Goal: Check status: Check status

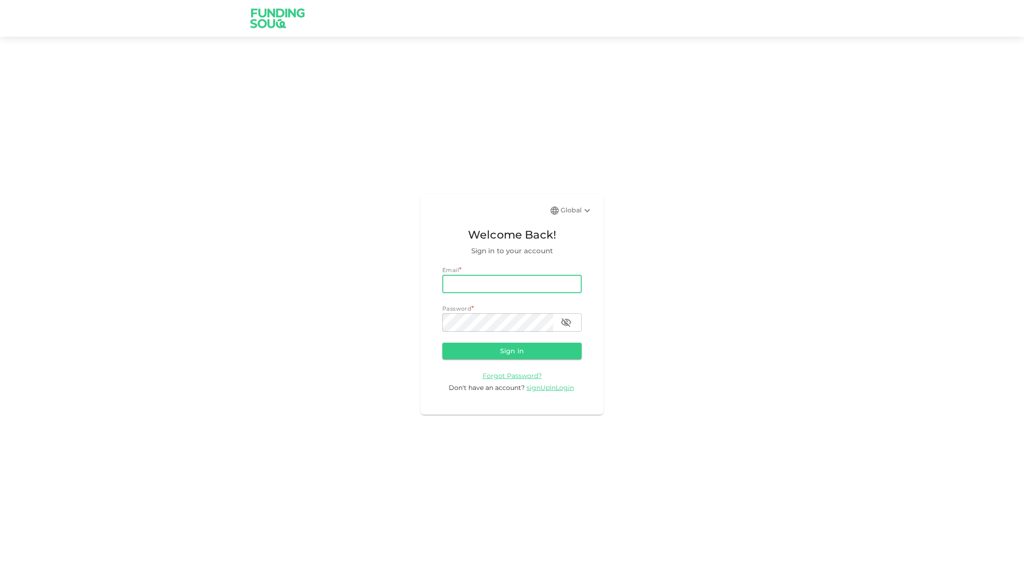
type input "[EMAIL_ADDRESS][DOMAIN_NAME]"
click at [505, 348] on button "Sign in" at bounding box center [511, 350] width 139 height 17
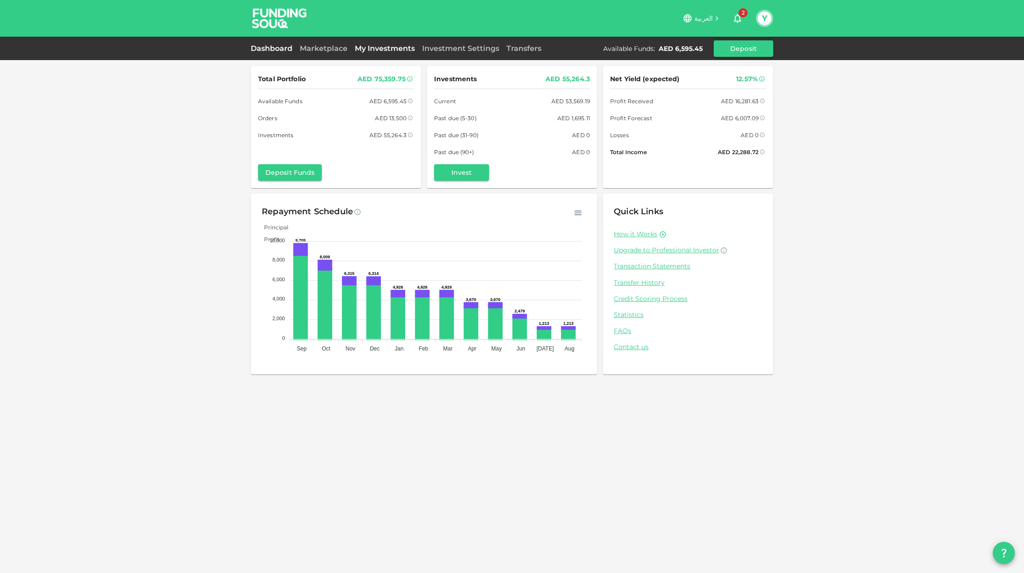
click at [387, 48] on link "My Investments" at bounding box center [384, 48] width 67 height 9
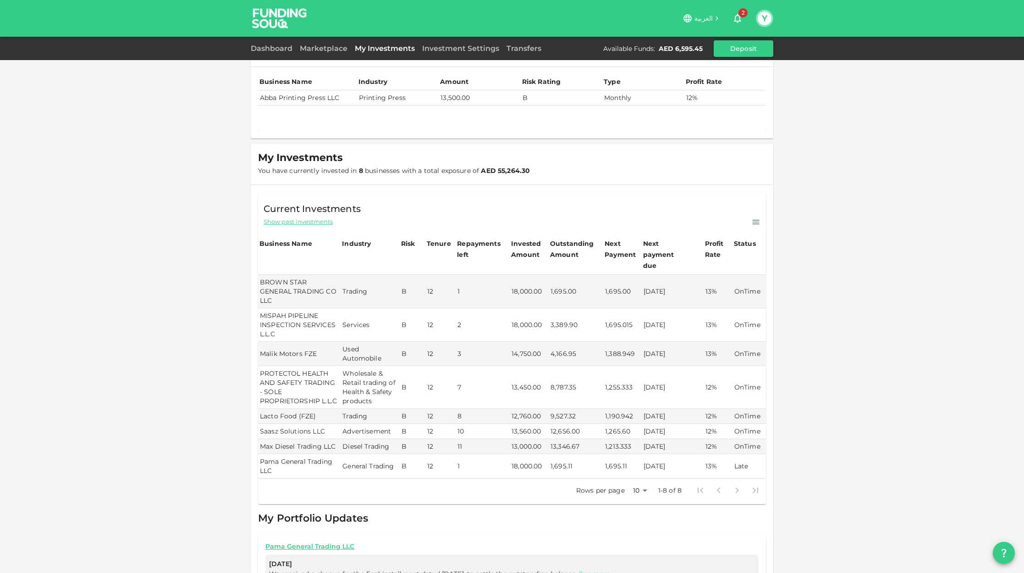
scroll to position [30, 0]
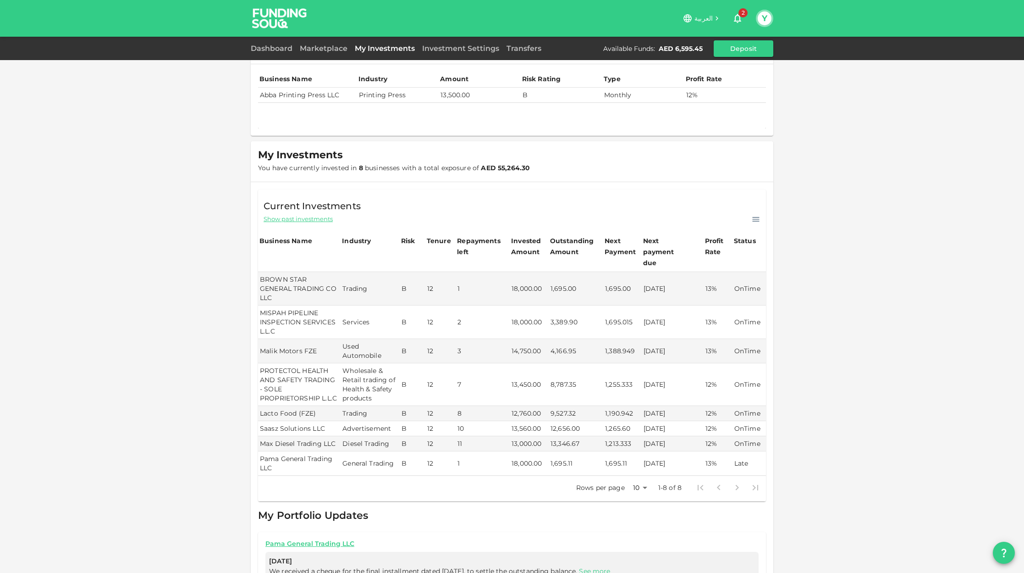
click at [331, 100] on td "Abba Printing Press LLC" at bounding box center [307, 95] width 99 height 15
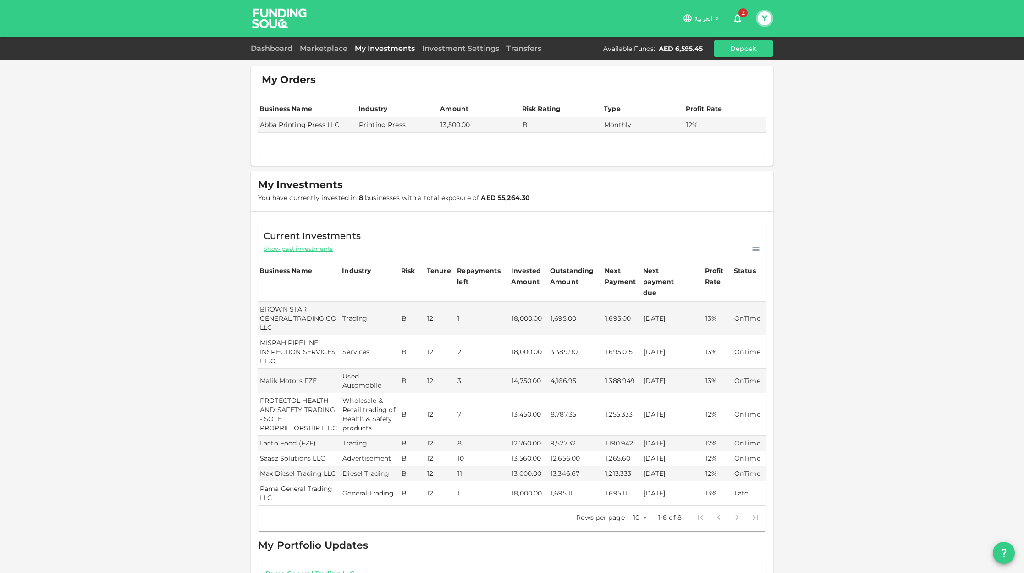
scroll to position [0, 0]
click at [304, 48] on link "Marketplace" at bounding box center [323, 48] width 55 height 9
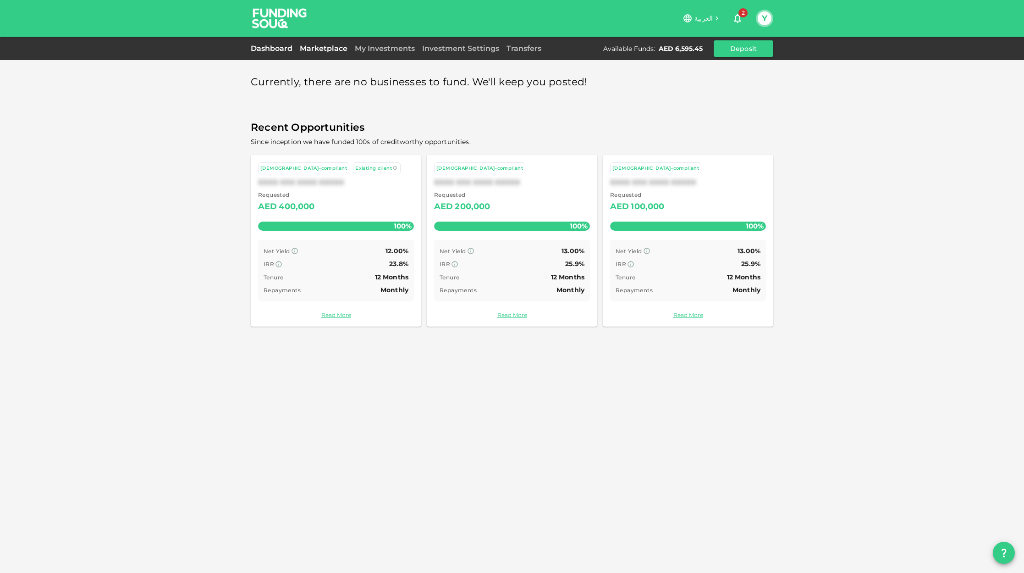
click at [265, 49] on link "Dashboard" at bounding box center [273, 48] width 45 height 9
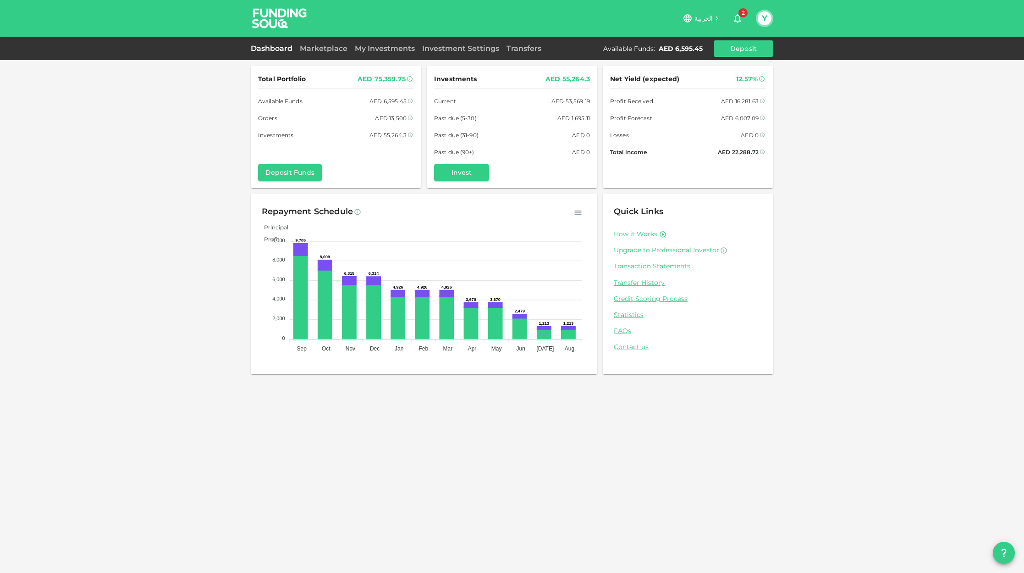
click at [842, 222] on div "Total Portfolio AED 75,359.75 Available Funds AED 6,595.45 Orders AED 13,500 In…" at bounding box center [512, 286] width 1024 height 573
